Goal: Find contact information: Find contact information

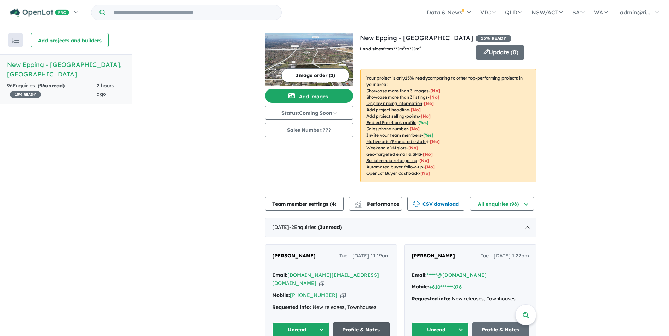
click at [343, 323] on link "Profile & Notes" at bounding box center [361, 330] width 57 height 15
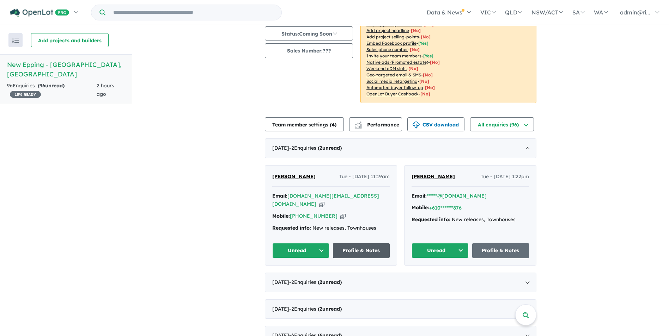
scroll to position [141, 0]
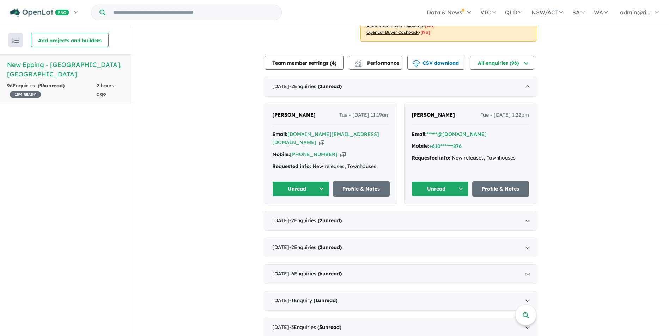
click at [306, 182] on button "Unread" at bounding box center [300, 189] width 57 height 15
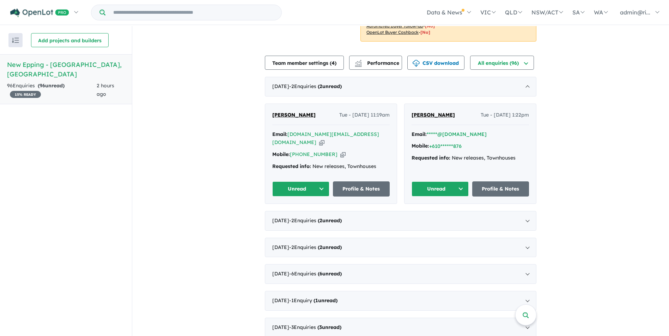
click at [379, 135] on div "Email: [DOMAIN_NAME][EMAIL_ADDRESS][DOMAIN_NAME] Copied!" at bounding box center [330, 138] width 117 height 17
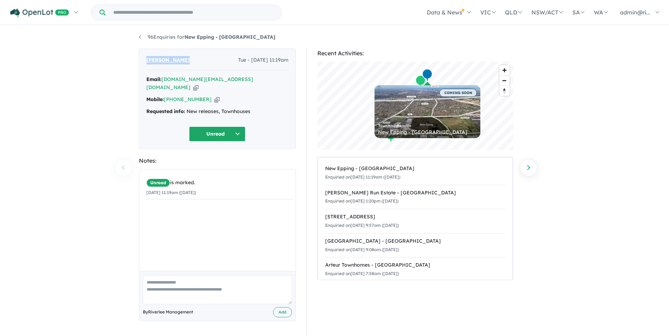
drag, startPoint x: 193, startPoint y: 62, endPoint x: 145, endPoint y: 61, distance: 47.6
click at [145, 61] on div "[PERSON_NAME] Tue - [DATE] 11:19am Email: [DOMAIN_NAME][EMAIL_ADDRESS][DOMAIN_N…" at bounding box center [217, 99] width 157 height 100
copy span "[PERSON_NAME]"
click at [218, 80] on div "Email: [DOMAIN_NAME][EMAIL_ADDRESS][DOMAIN_NAME] Copied!" at bounding box center [217, 83] width 142 height 17
click at [199, 84] on icon "button" at bounding box center [195, 87] width 5 height 7
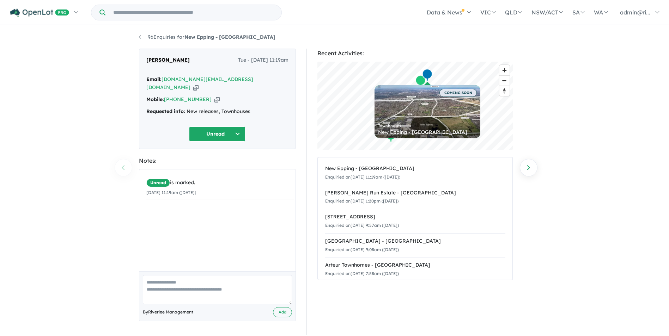
click at [214, 96] on icon "button" at bounding box center [216, 99] width 5 height 7
drag, startPoint x: 262, startPoint y: 104, endPoint x: 187, endPoint y: 104, distance: 75.5
click at [187, 108] on div "Requested info: New releases, Townhouses" at bounding box center [217, 112] width 142 height 8
copy div "New releases, Townhouses"
